Goal: Check status: Check status

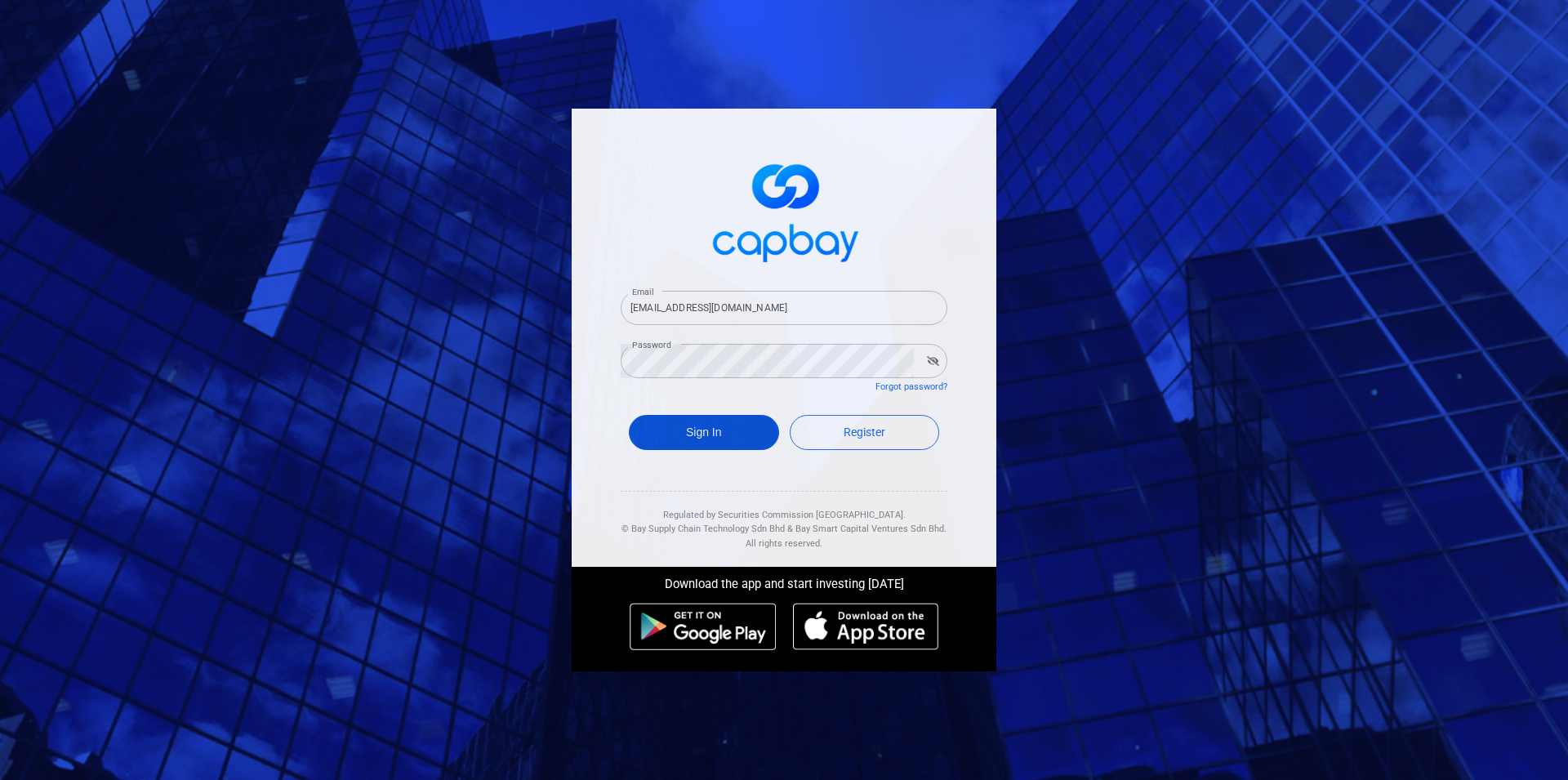
click at [676, 429] on button "Sign In" at bounding box center [703, 433] width 150 height 35
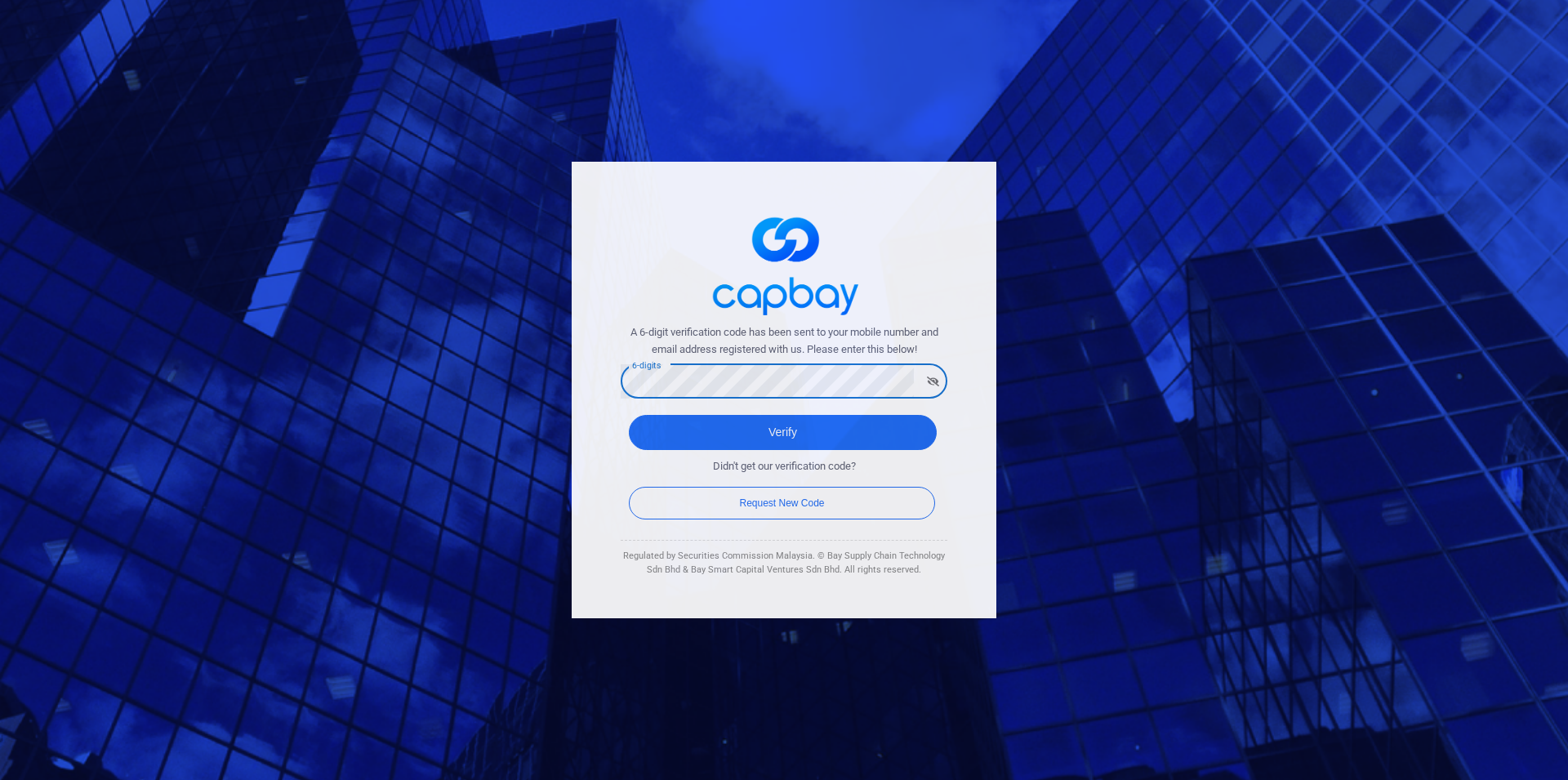
click at [629, 415] on button "Verify" at bounding box center [782, 433] width 308 height 35
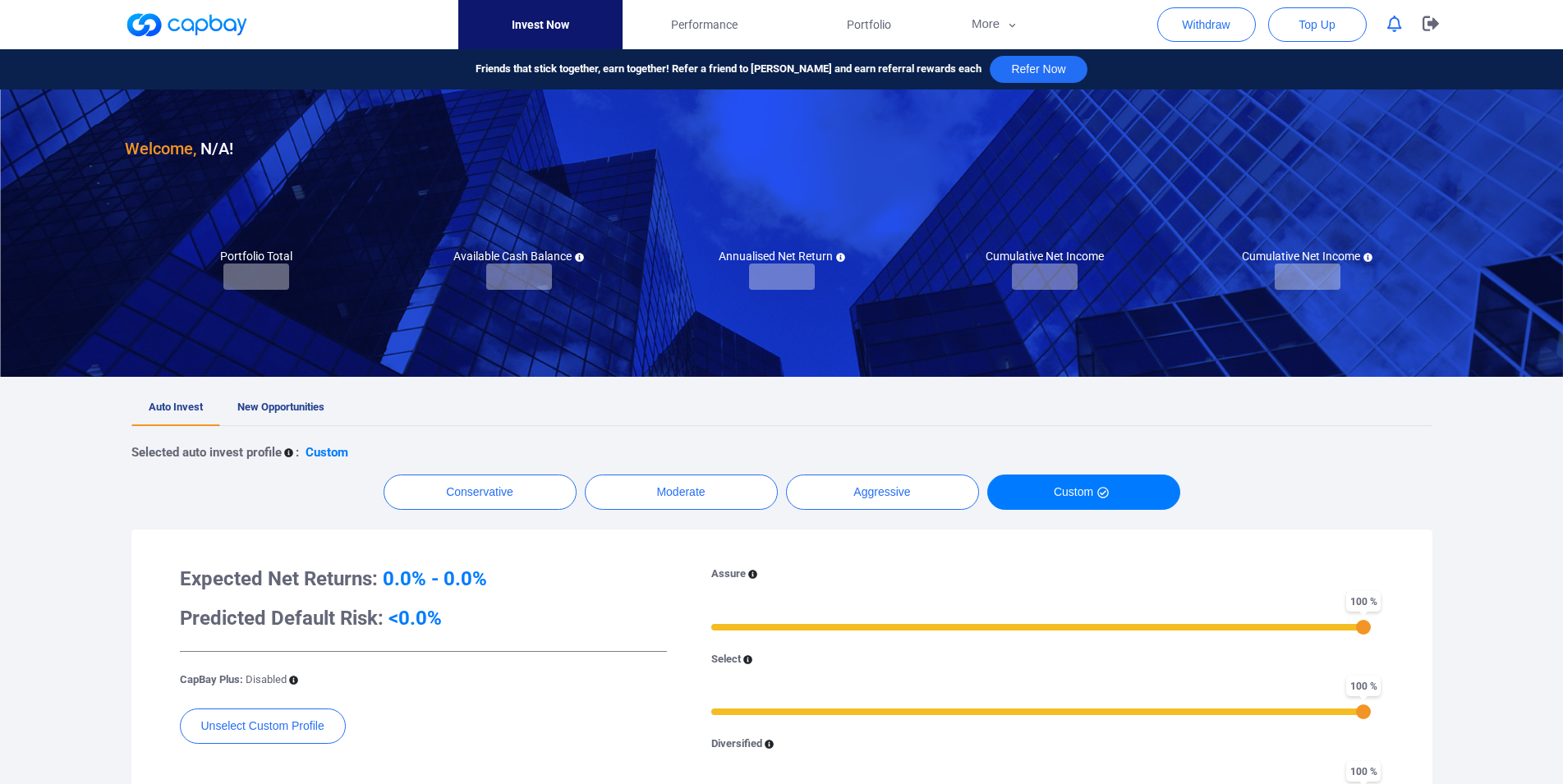
checkbox input "true"
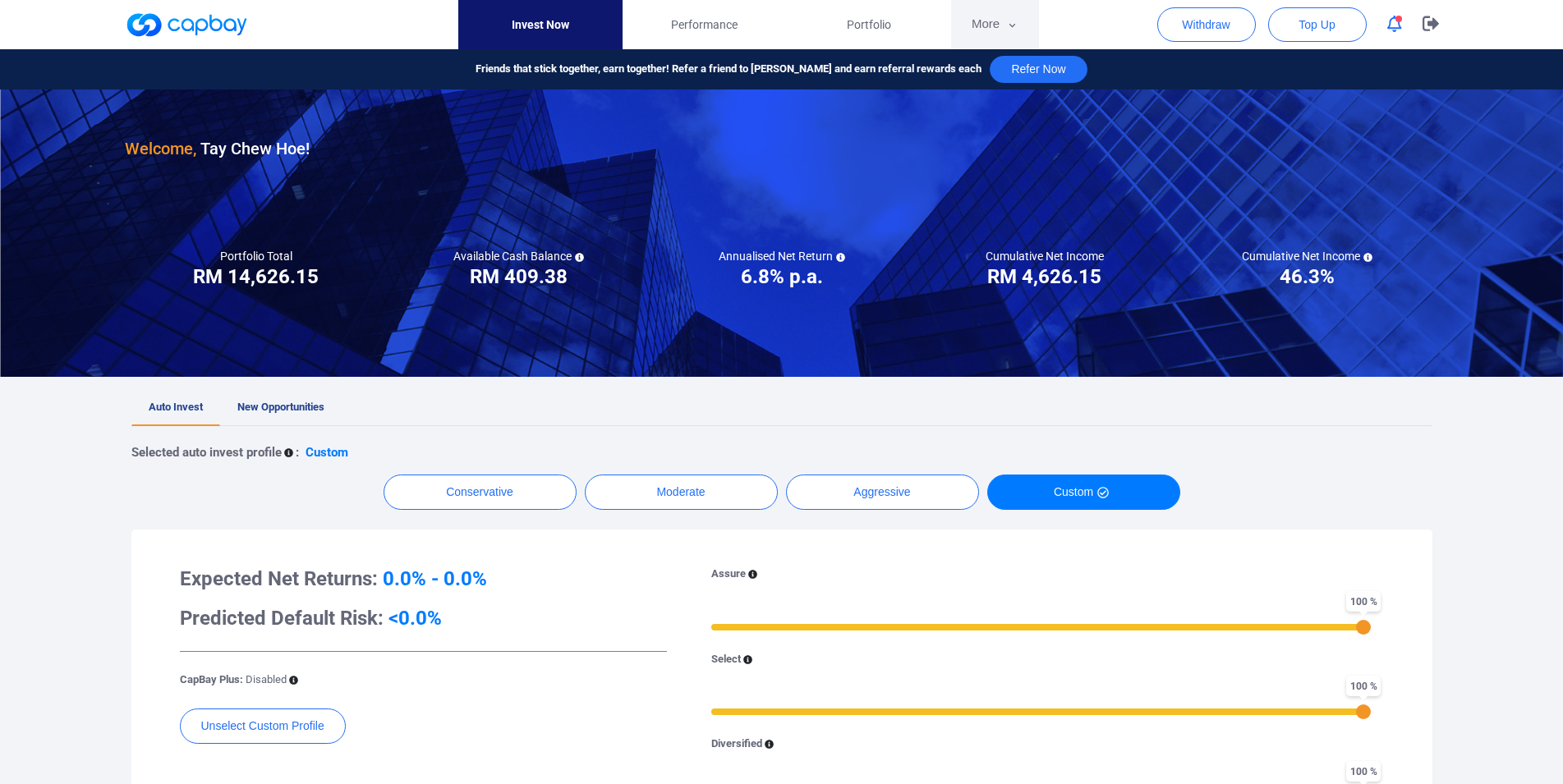
click at [985, 29] on button "More" at bounding box center [995, 24] width 88 height 49
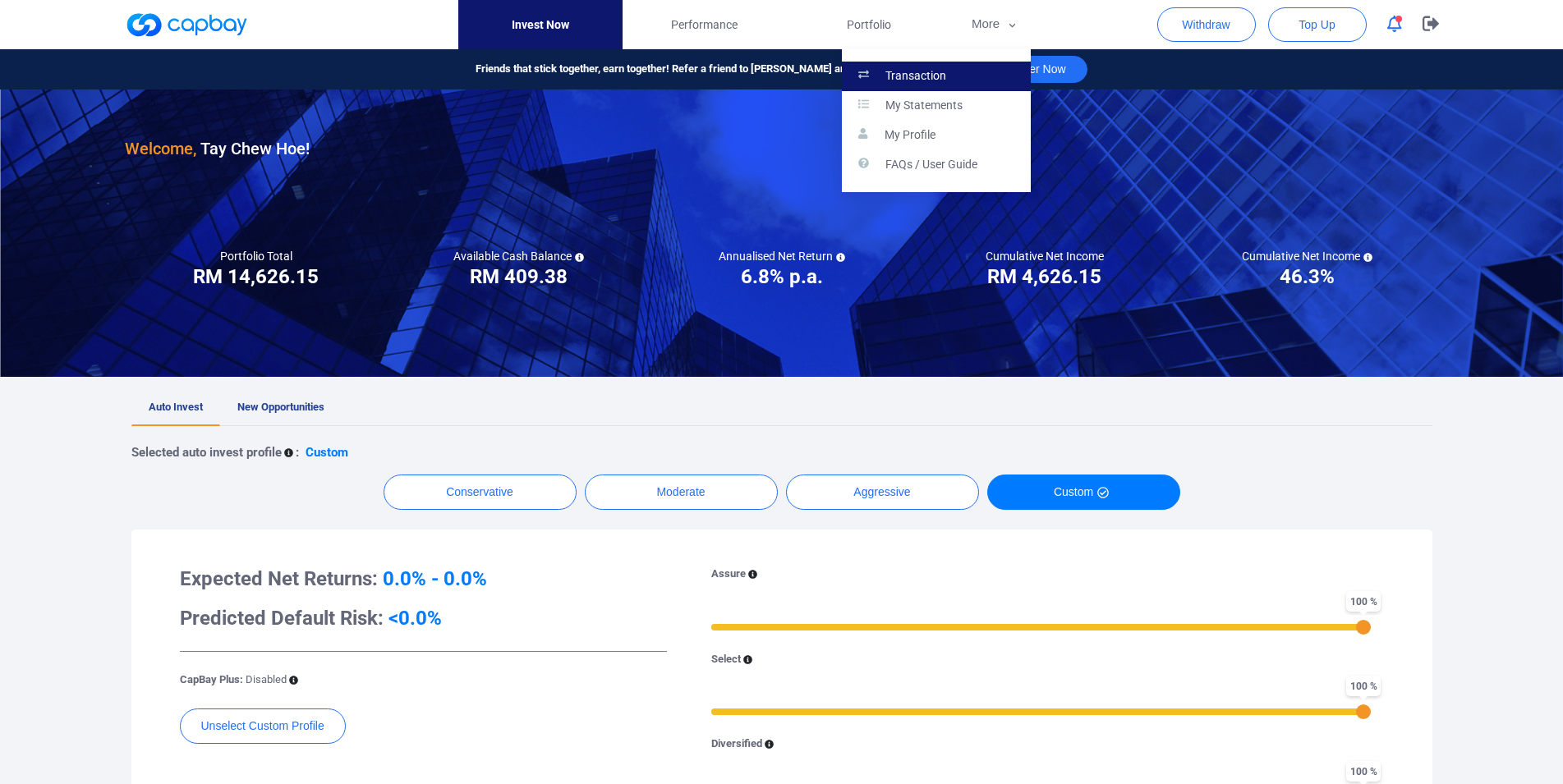
click at [941, 76] on p "Transaction" at bounding box center [916, 76] width 61 height 15
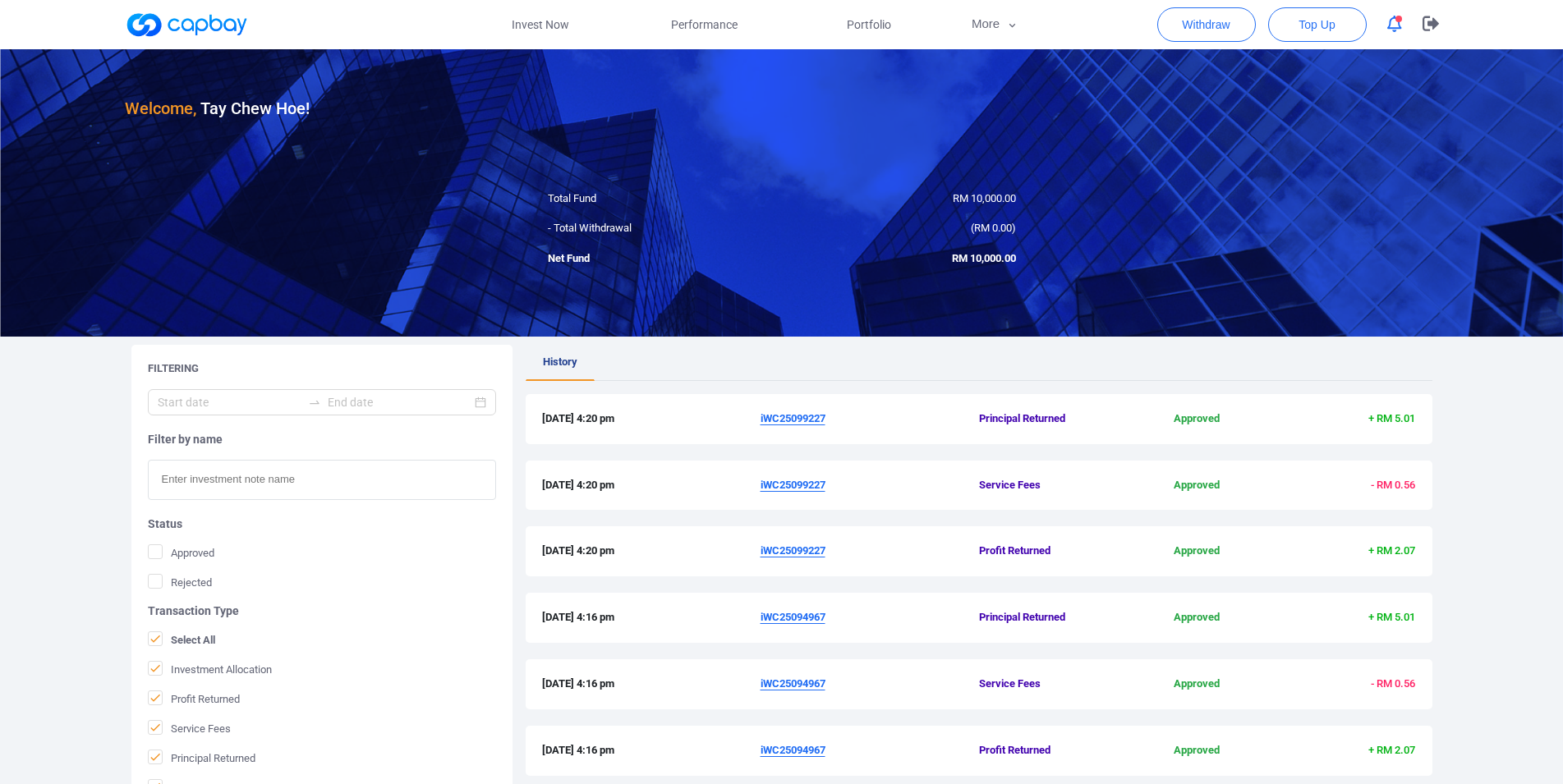
scroll to position [390, 0]
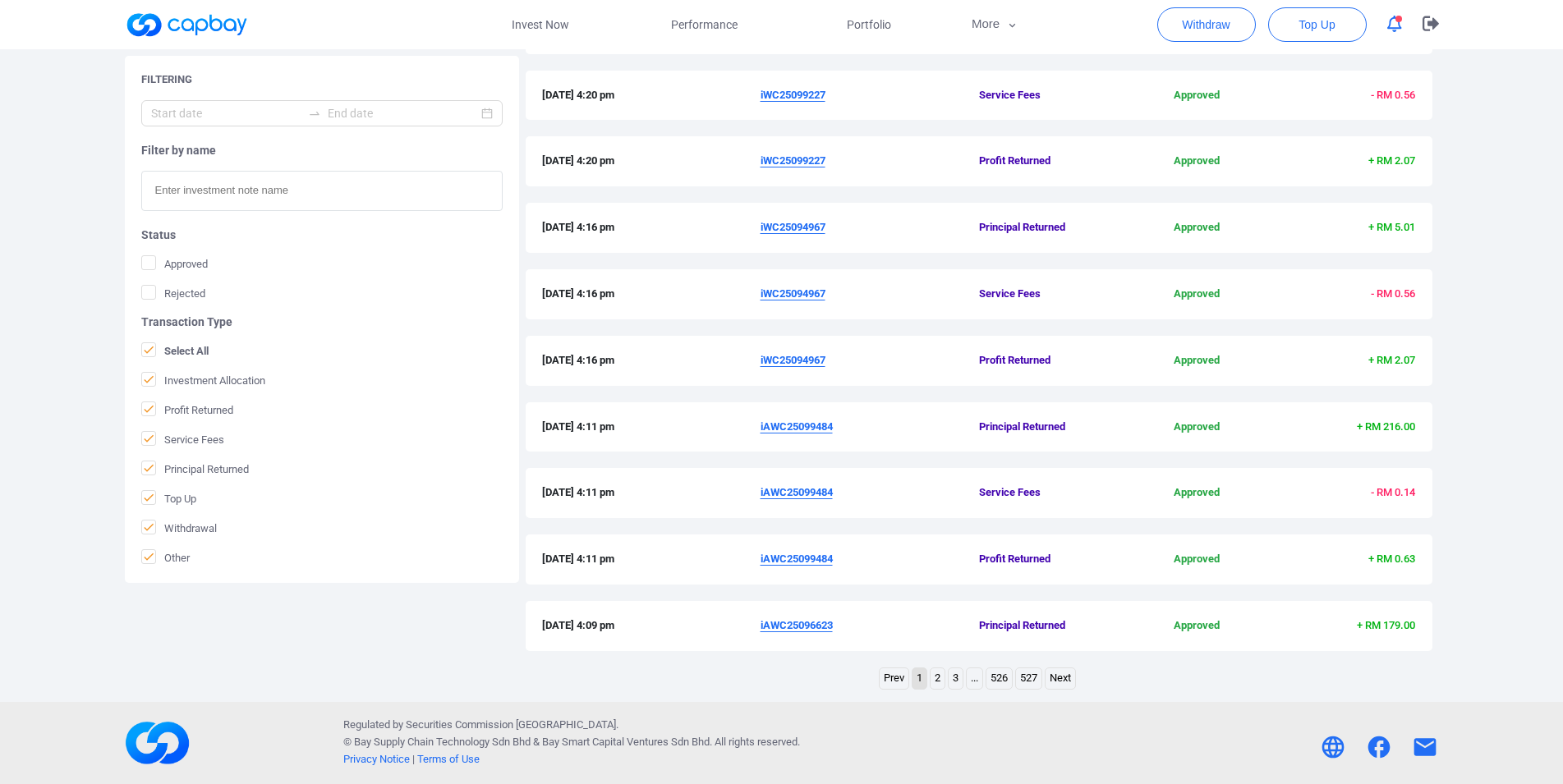
click at [932, 682] on link "2" at bounding box center [938, 678] width 14 height 21
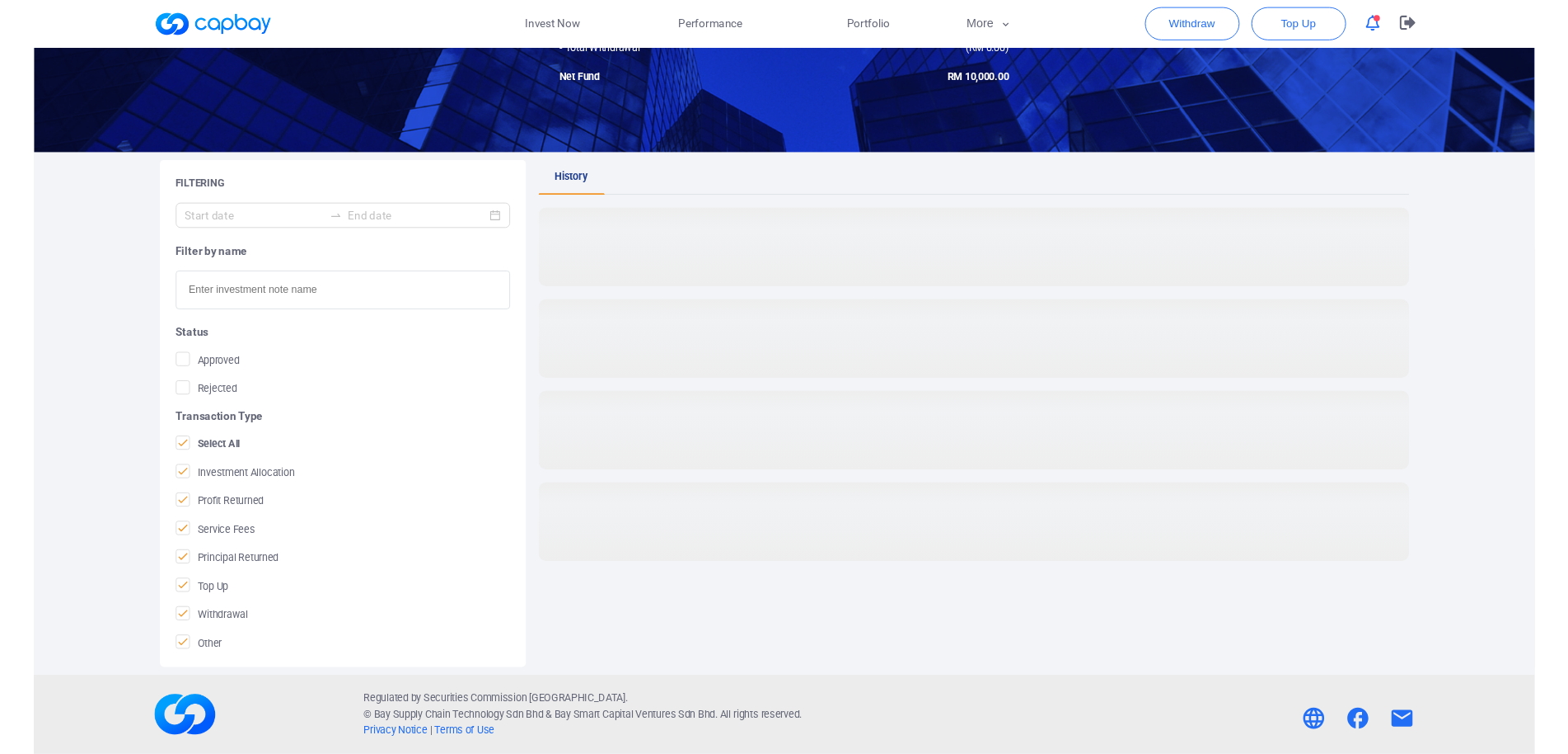
scroll to position [180, 0]
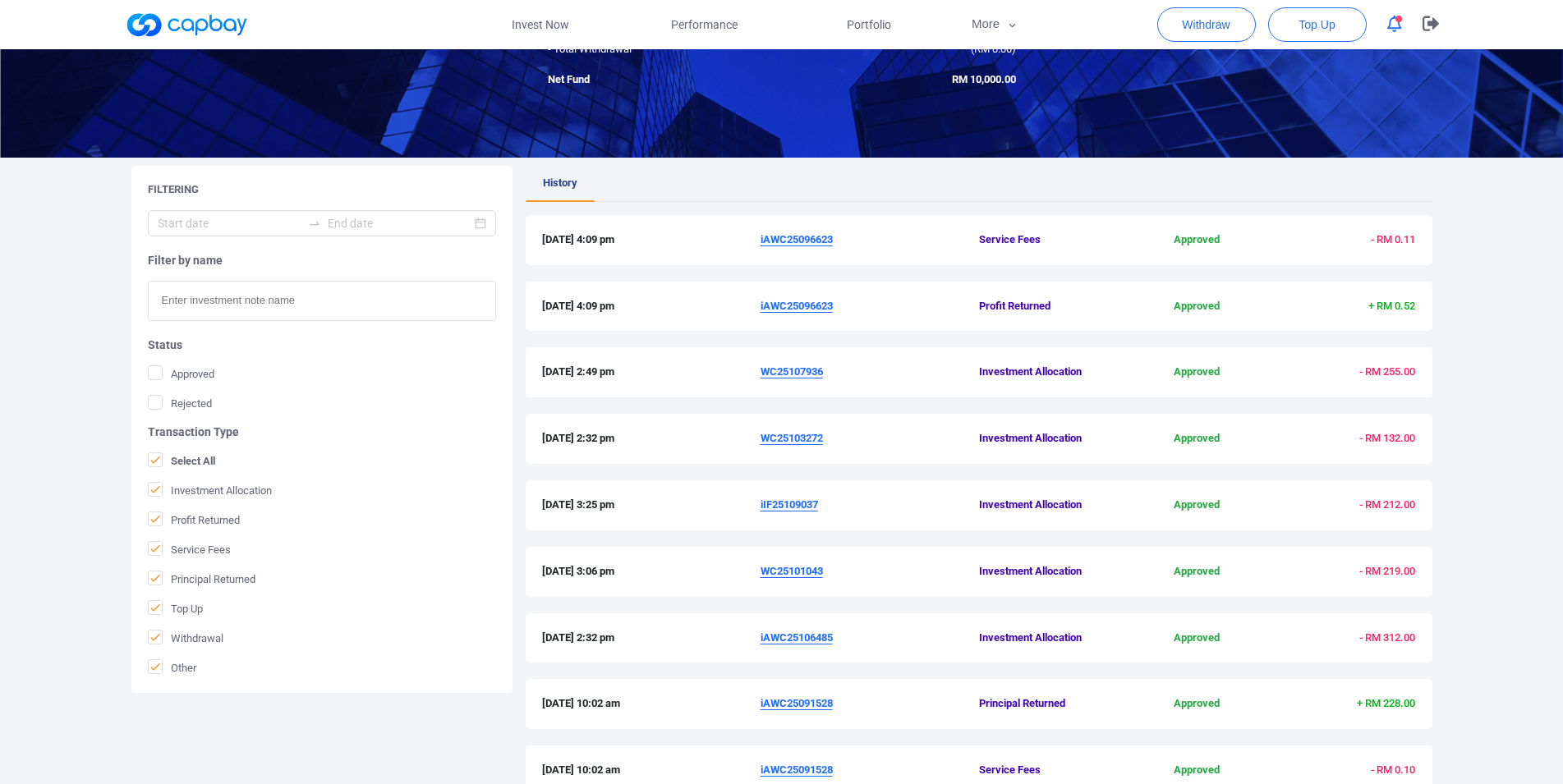
click at [773, 440] on u "WC25103272" at bounding box center [792, 438] width 62 height 12
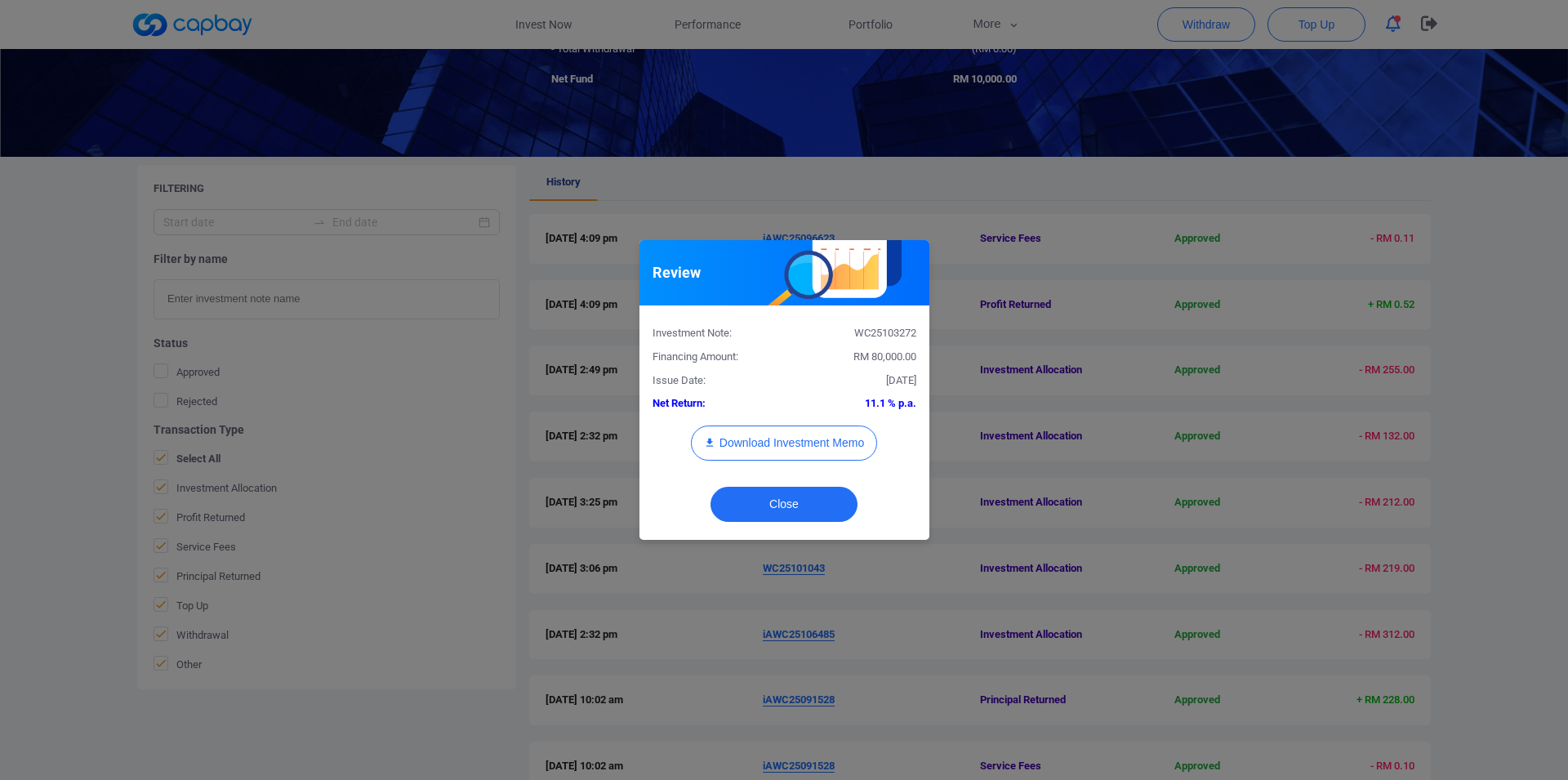
click at [869, 331] on div "WC25103272" at bounding box center [856, 333] width 145 height 17
copy div "WC25103272"
click at [827, 435] on button "Download Investment Memo" at bounding box center [784, 444] width 186 height 35
click at [1209, 490] on div "Review Investment Note: WC25103272 Financing Amount: RM 80,000.00 Issue Date: […" at bounding box center [784, 390] width 1568 height 780
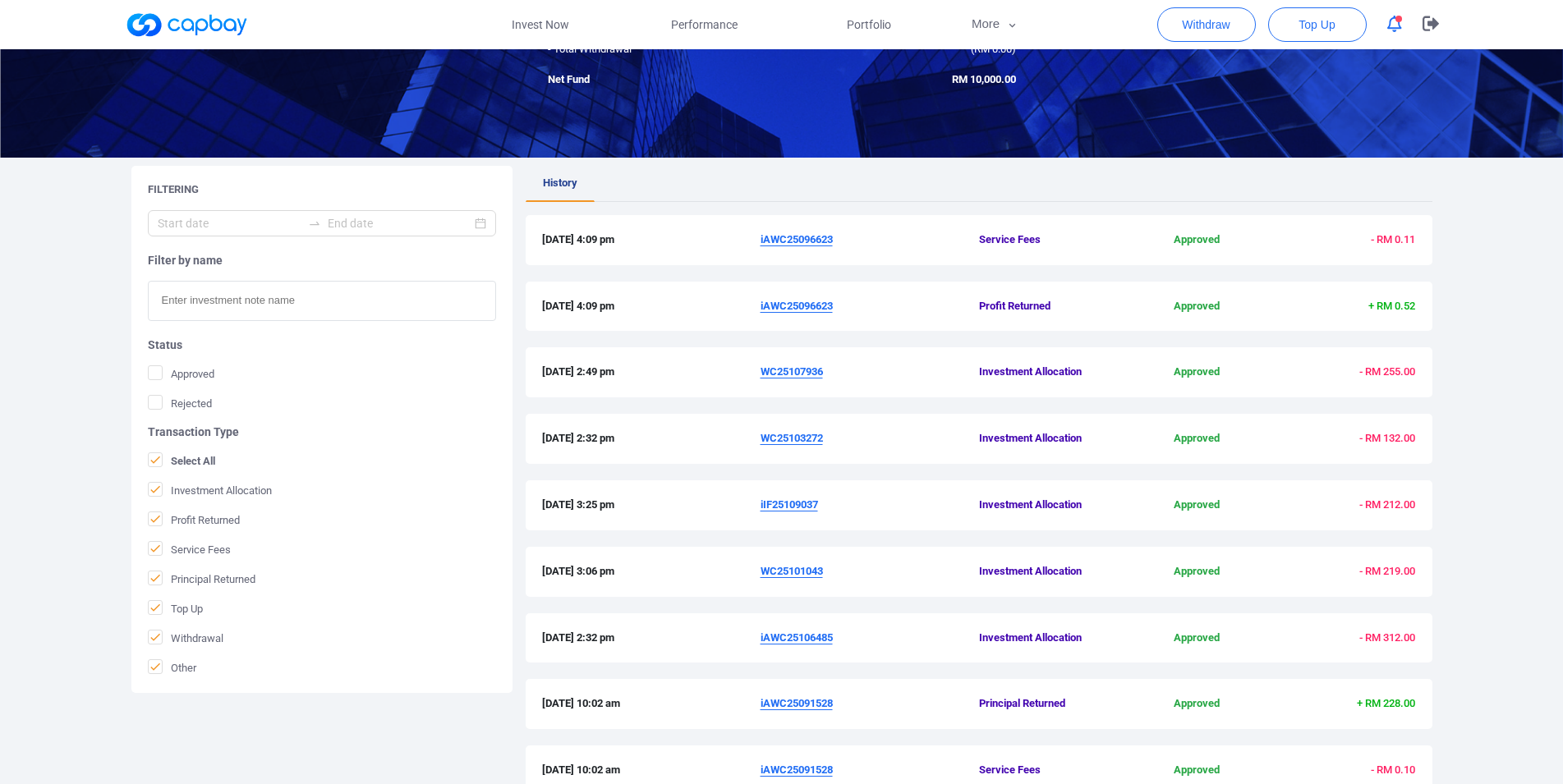
click at [794, 374] on u "WC25107936" at bounding box center [792, 372] width 62 height 12
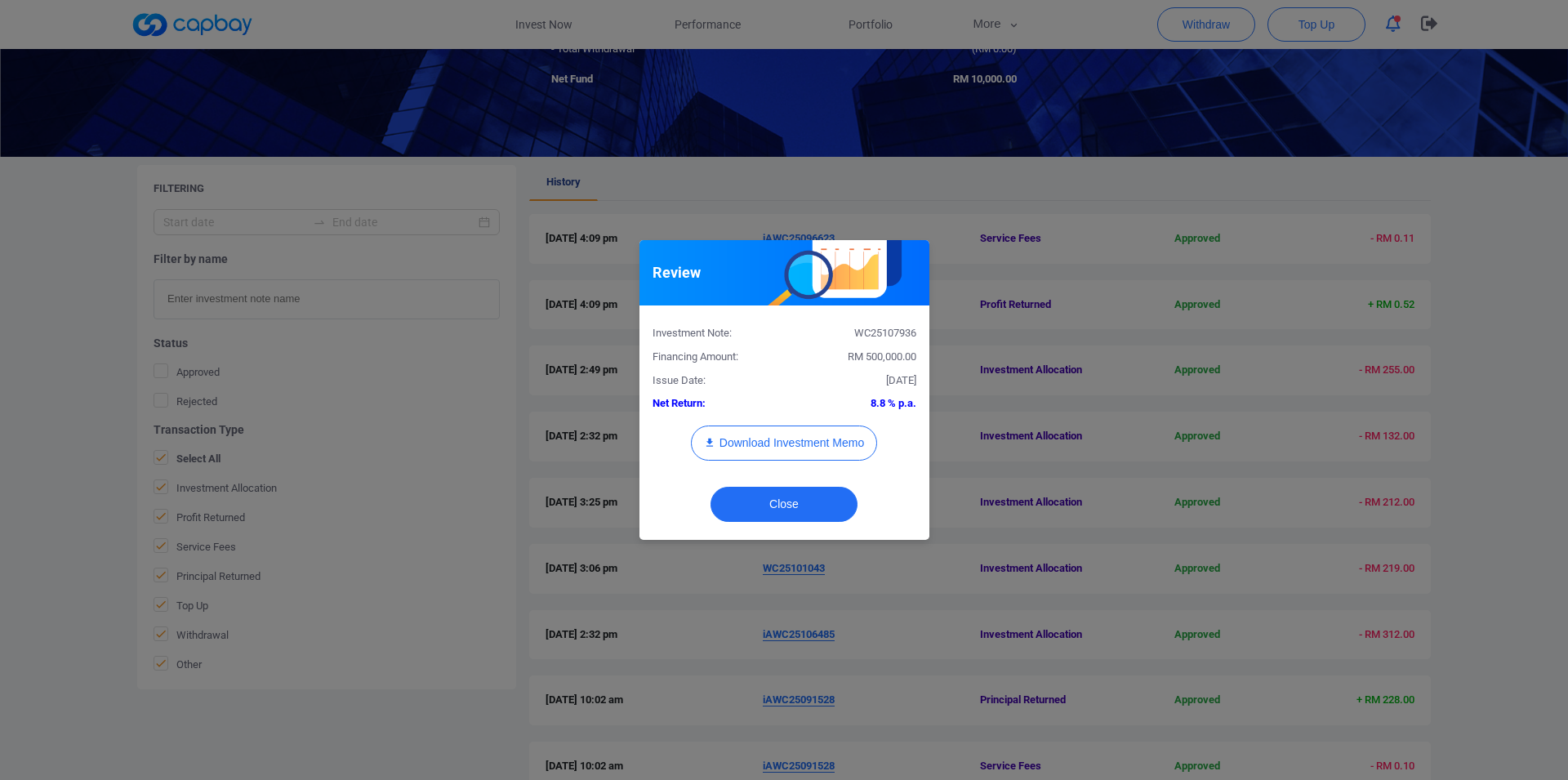
click at [884, 333] on div "WC25107936" at bounding box center [856, 333] width 145 height 17
copy div "WC25107936"
click at [811, 448] on button "Download Investment Memo" at bounding box center [784, 444] width 186 height 35
click at [545, 599] on div "Review Investment Note: WC25107936 Financing Amount: RM 500,000.00 Issue Date: …" at bounding box center [784, 390] width 1568 height 780
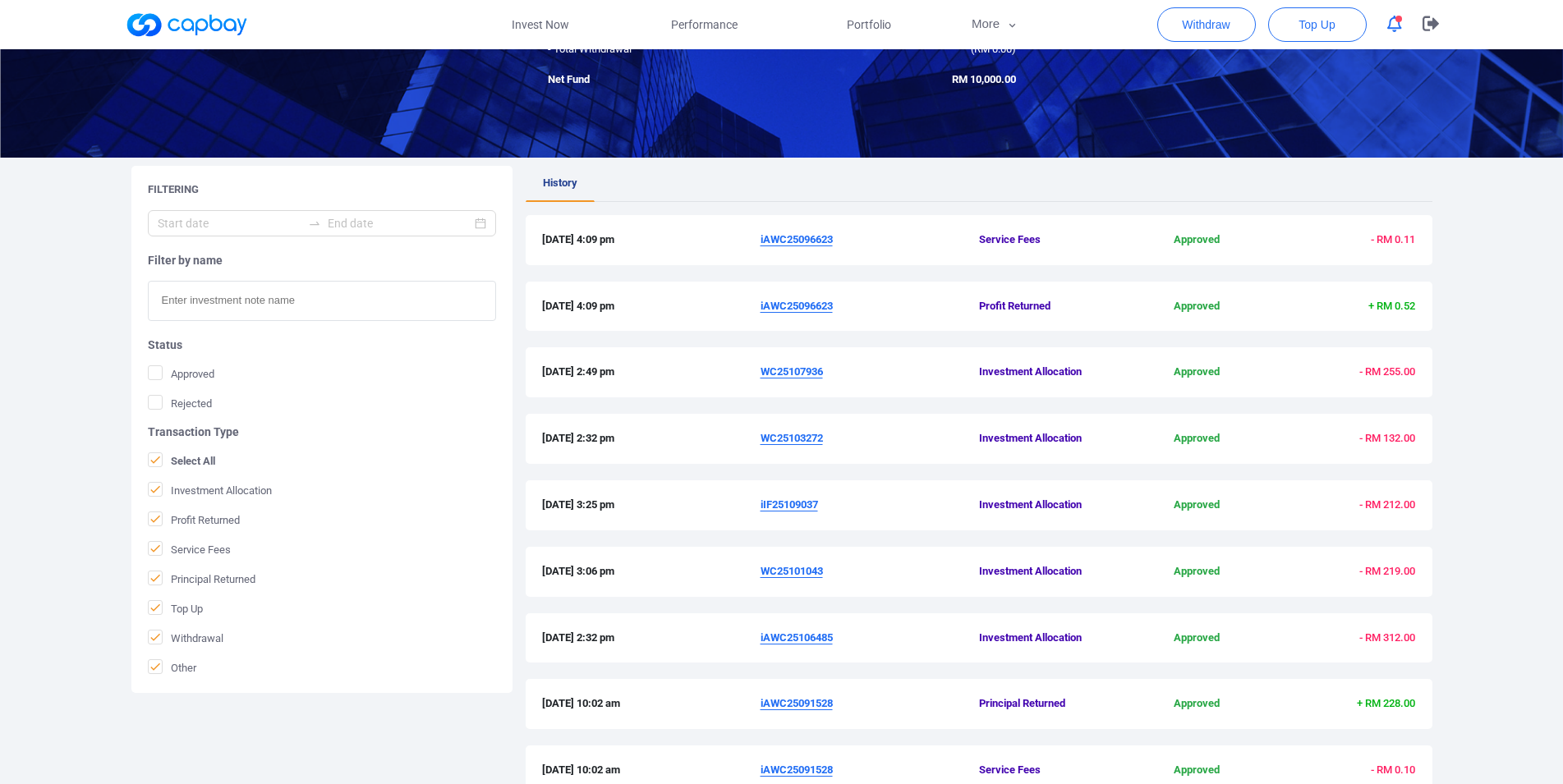
click at [800, 307] on u "iAWC25096623" at bounding box center [797, 306] width 72 height 12
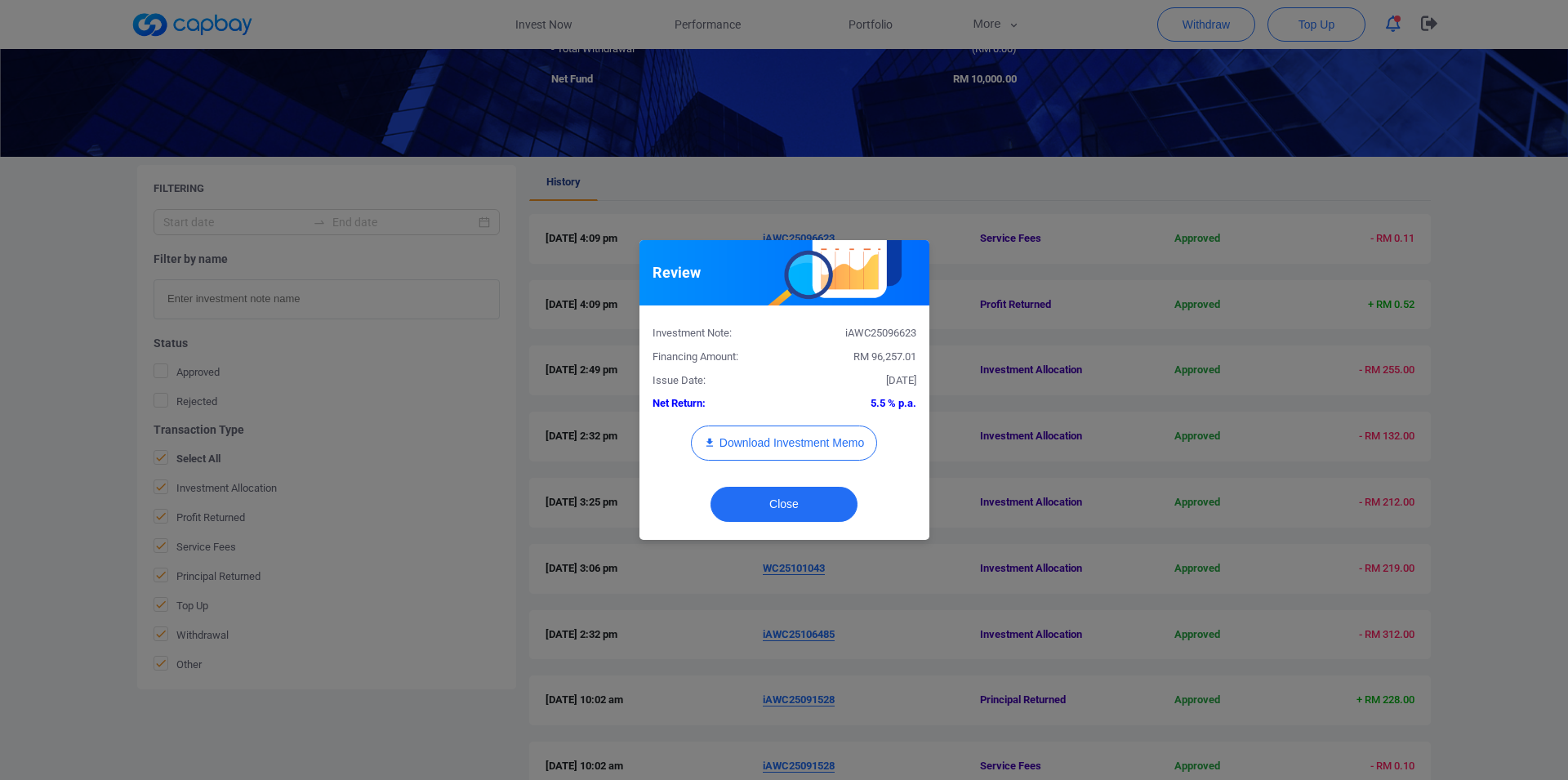
click at [898, 330] on div "iAWC25096623" at bounding box center [856, 333] width 145 height 17
copy div "iAWC25096623"
click at [0, 376] on div "Review Investment Note: iAWC25096623 Financing Amount: RM 96,257.01 Issue Date:…" at bounding box center [784, 390] width 1568 height 780
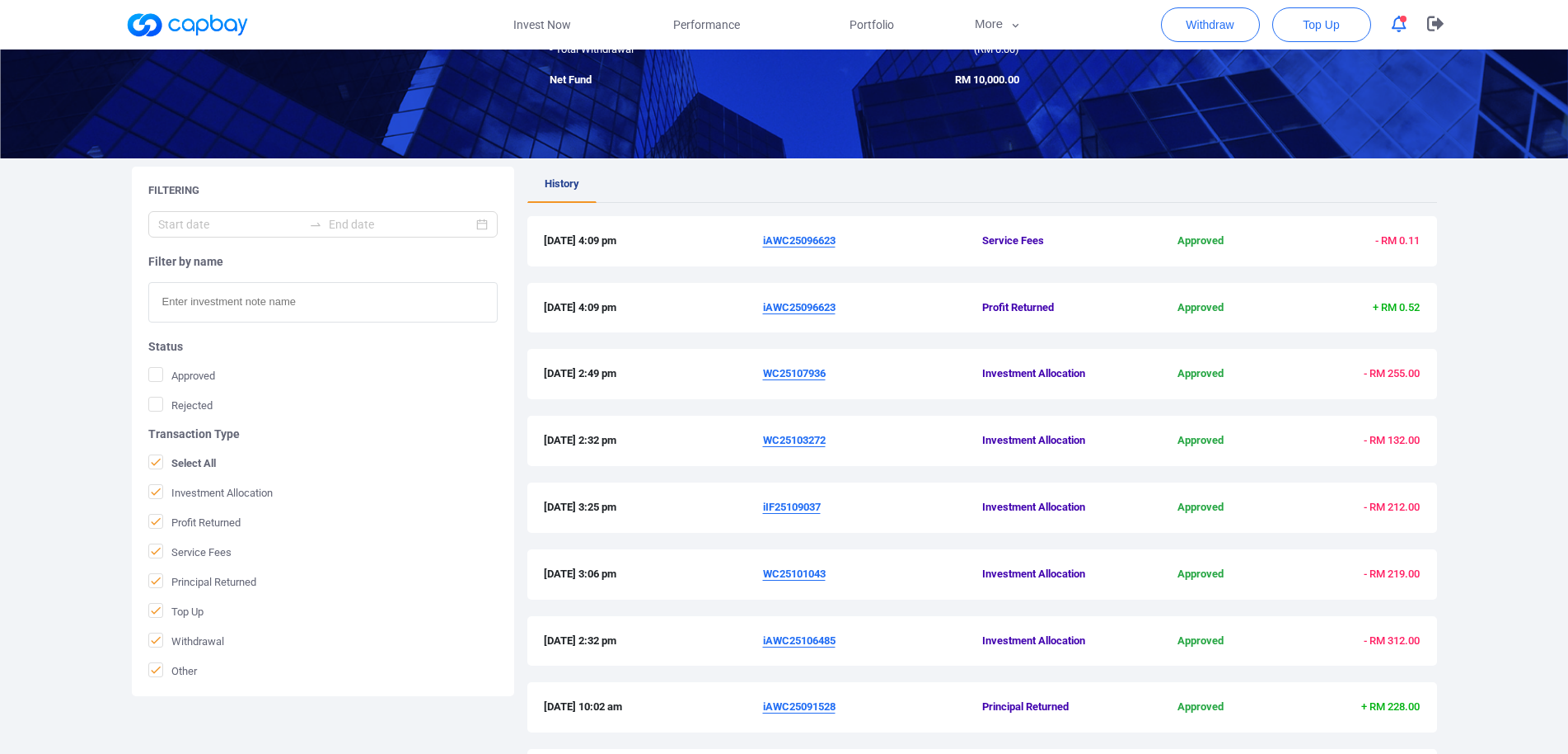
scroll to position [425, 0]
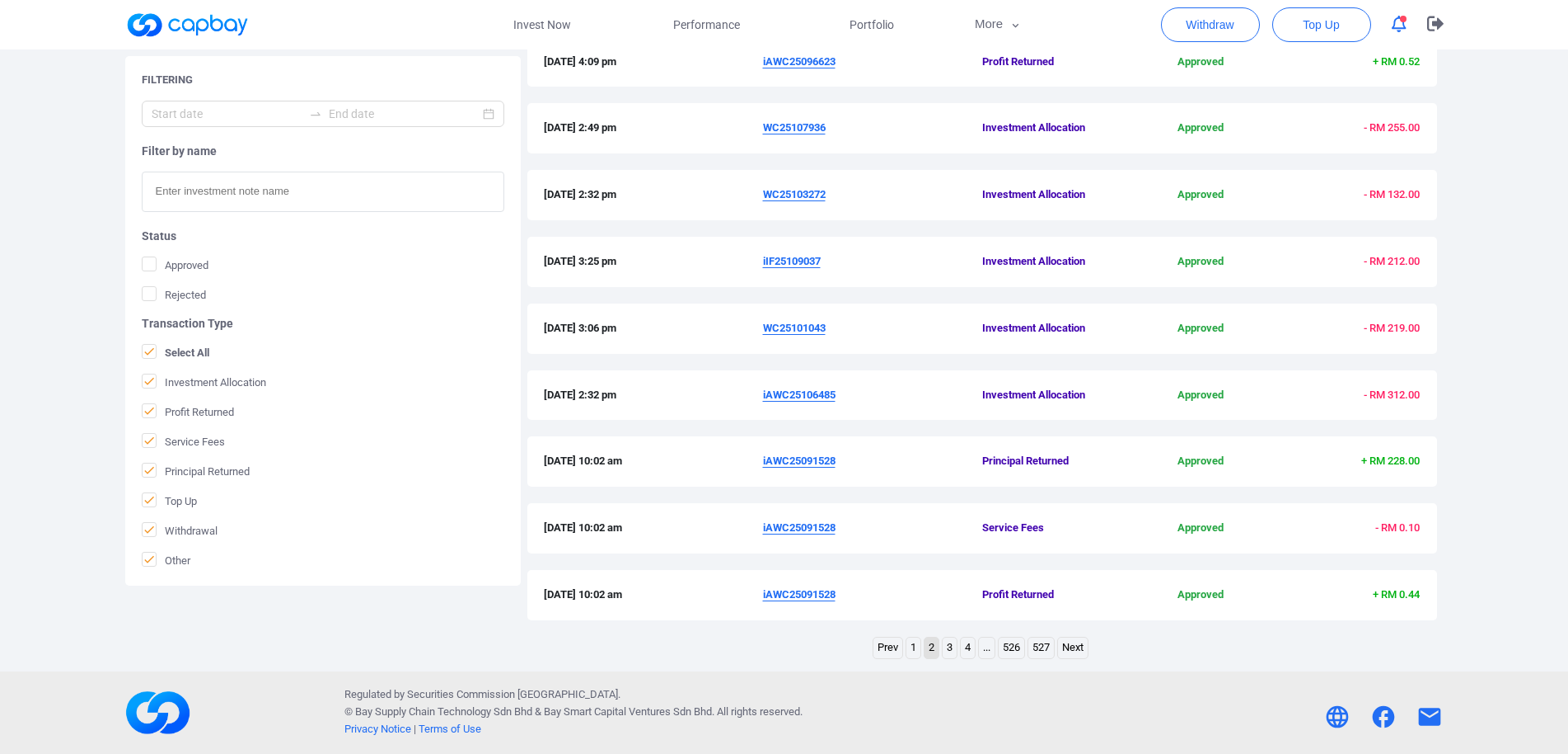
click at [912, 649] on link "1" at bounding box center [914, 647] width 14 height 21
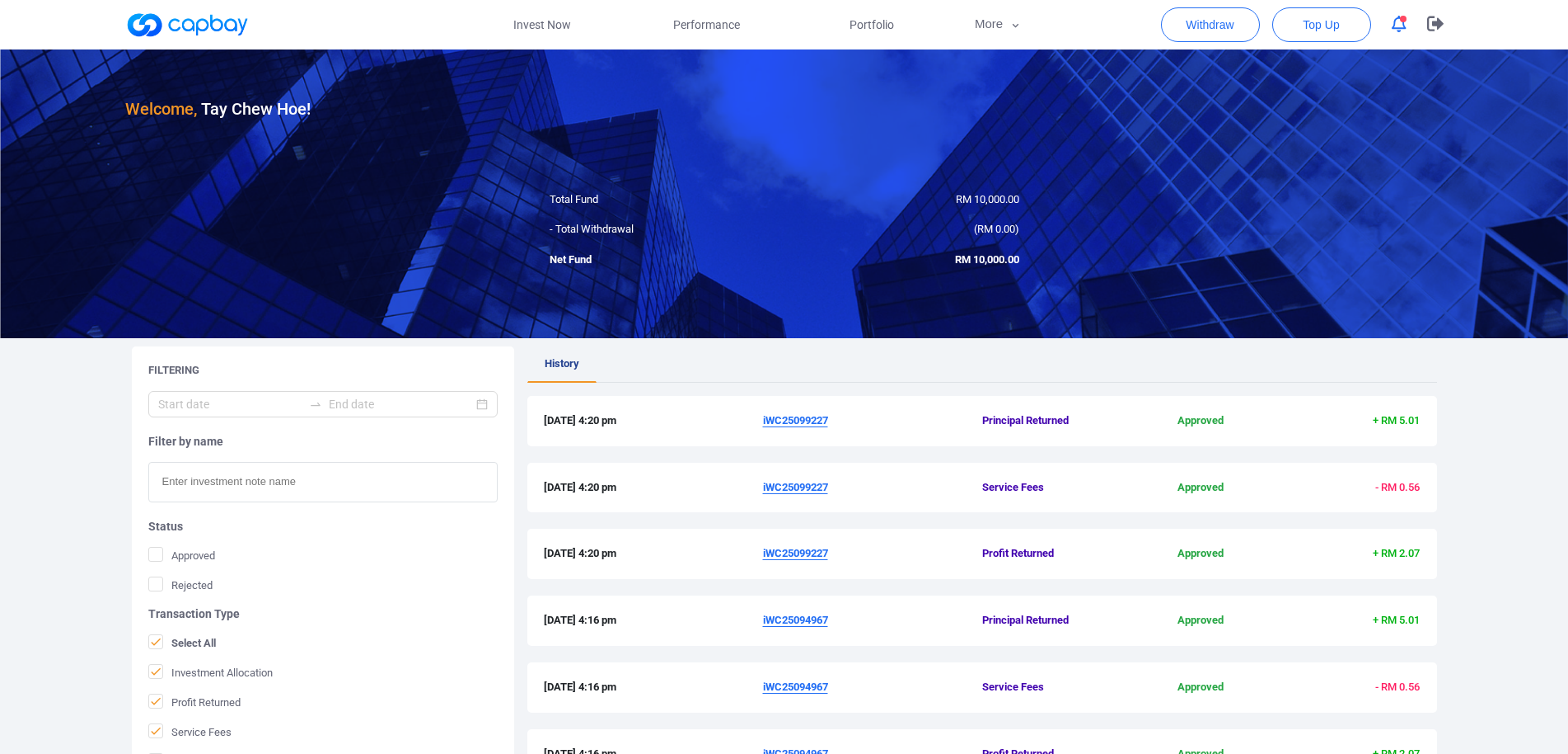
scroll to position [337, 0]
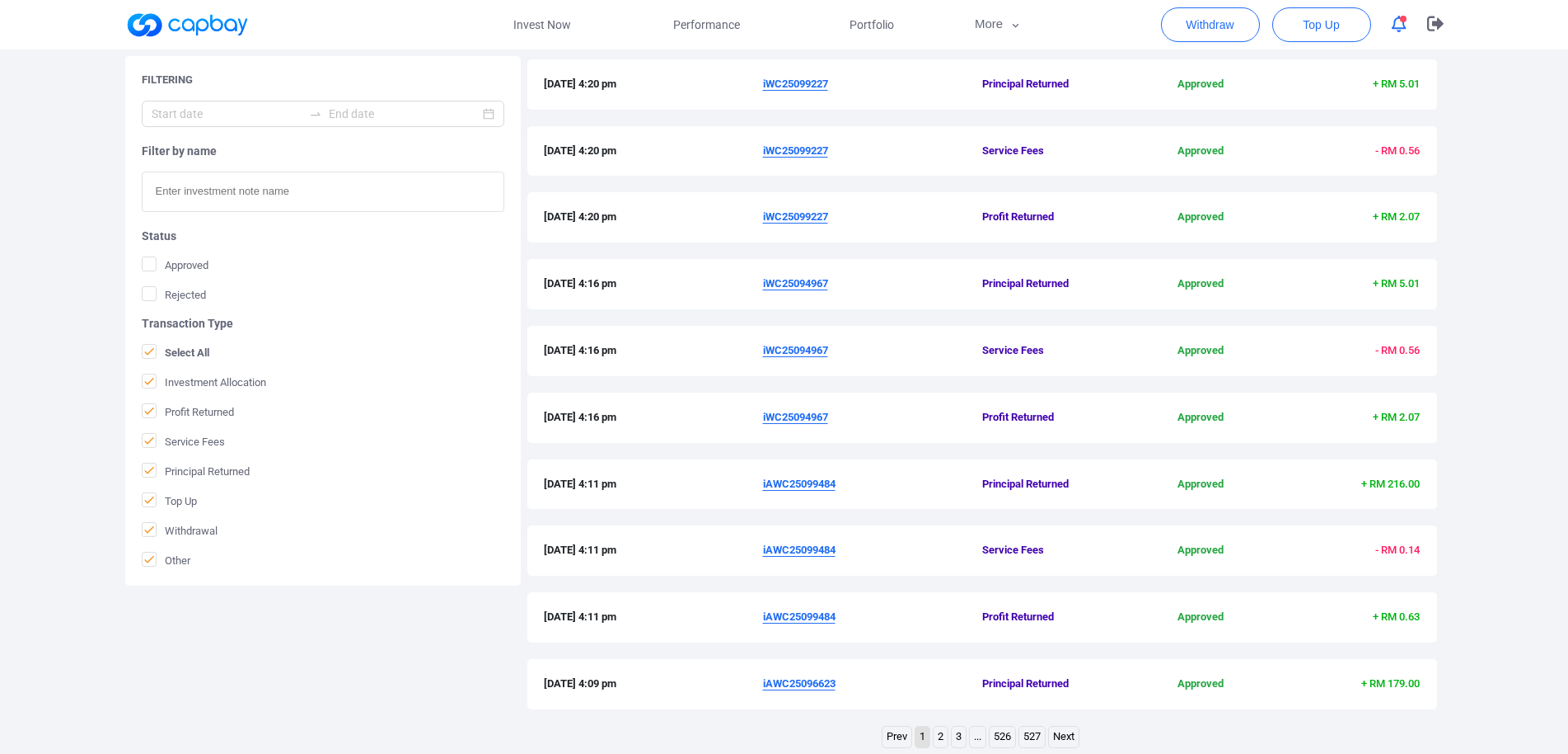
drag, startPoint x: 759, startPoint y: 623, endPoint x: 837, endPoint y: 632, distance: 78.5
click at [837, 632] on div "[DATE] 4:11 pm iAWC25099484 Profit Returned Approved + RM 0.63" at bounding box center [982, 617] width 909 height 50
copy div "iAWC25099484"
drag, startPoint x: 755, startPoint y: 417, endPoint x: 831, endPoint y: 431, distance: 77.3
click at [831, 431] on div "[DATE] 4:16 pm iWC25094967 Profit Returned Approved + RM 2.07" at bounding box center [982, 417] width 909 height 50
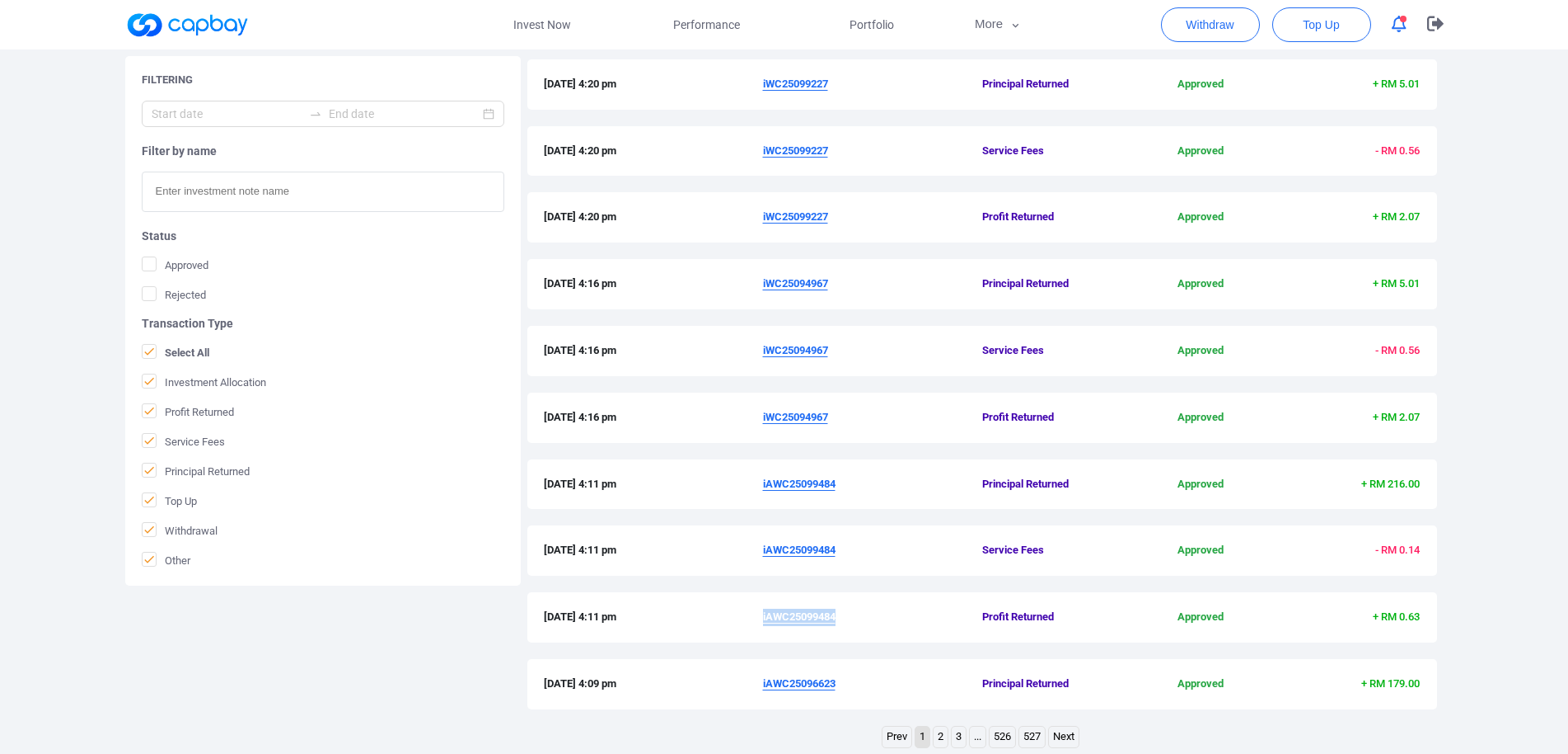
copy div "iWC25094967"
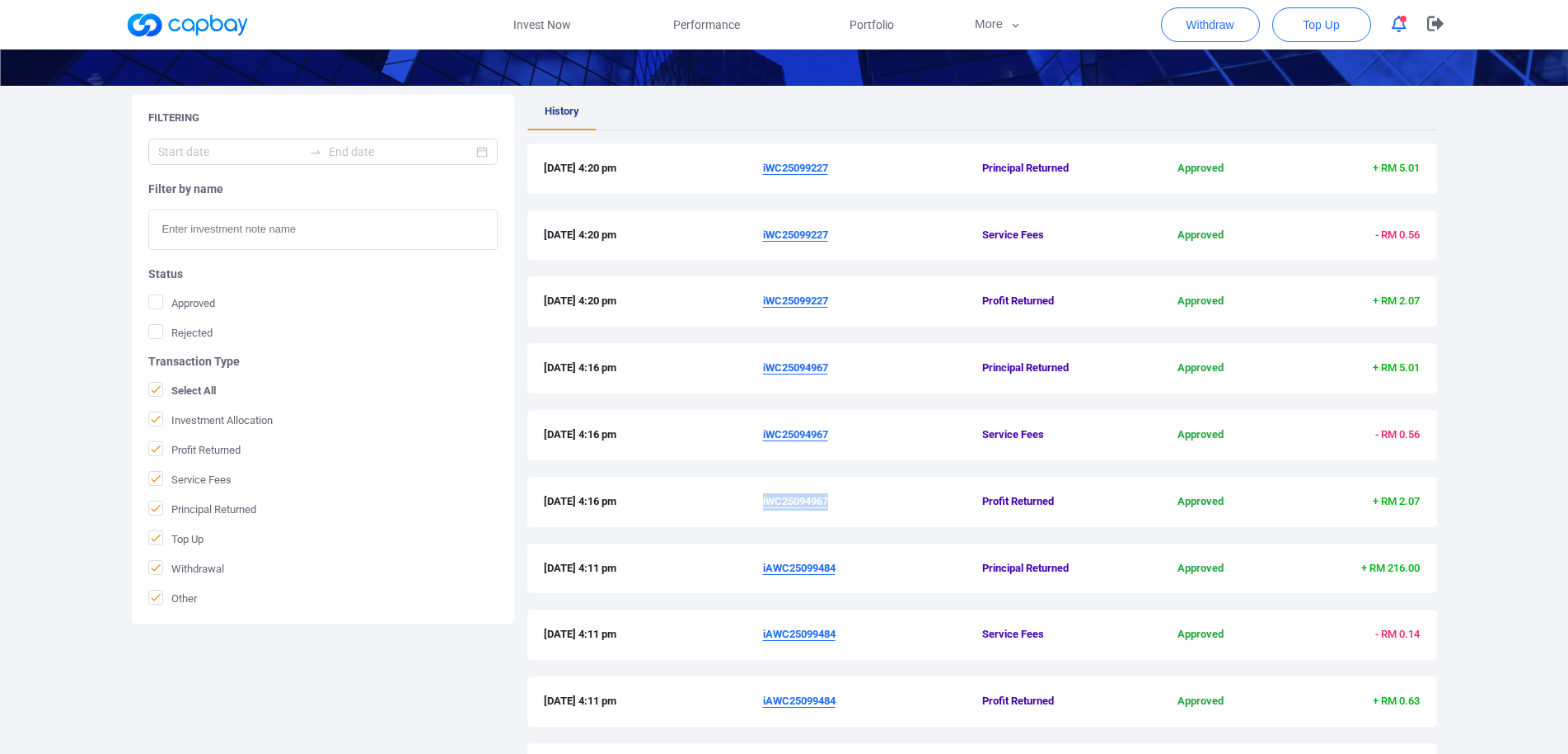
drag, startPoint x: 759, startPoint y: 304, endPoint x: 834, endPoint y: 314, distance: 75.7
click at [834, 314] on div "[DATE] 4:20 pm iWC25099227 Profit Returned Approved + RM 2.07" at bounding box center [982, 301] width 909 height 50
copy div "iWC25099227"
click at [552, 27] on link "Invest Now" at bounding box center [542, 24] width 165 height 49
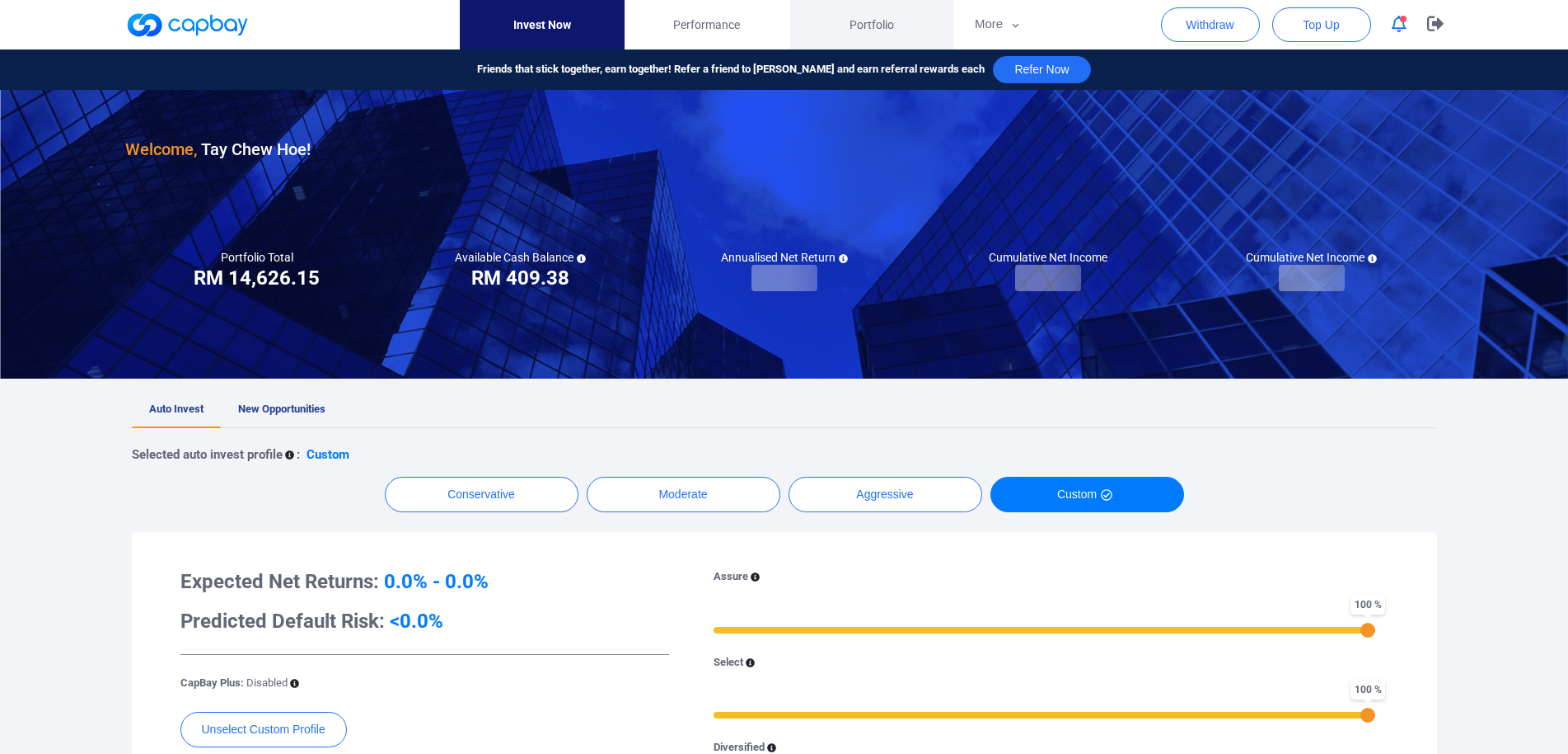
click at [873, 16] on span "Portfolio" at bounding box center [872, 24] width 45 height 18
